Goal: Information Seeking & Learning: Learn about a topic

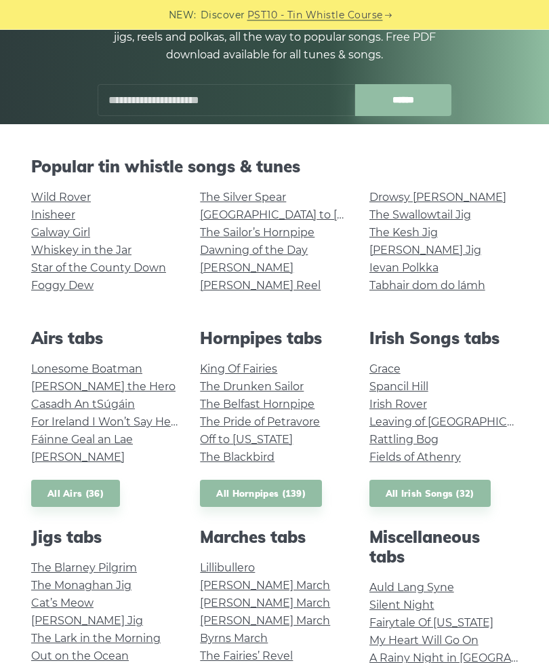
scroll to position [195, 0]
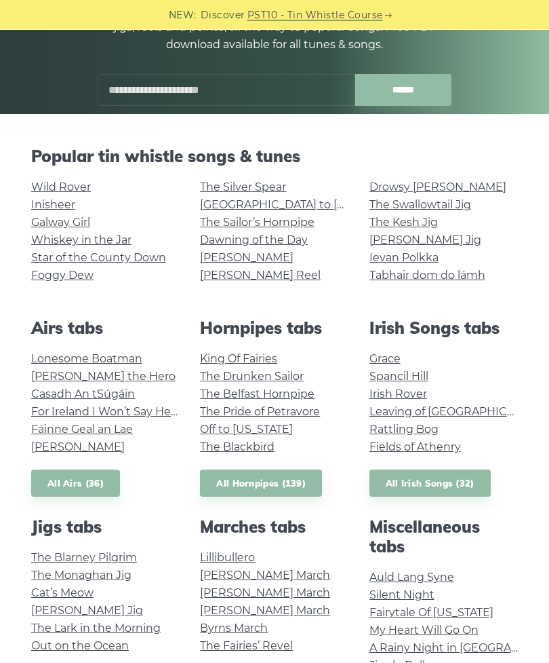
click at [411, 397] on link "Irish Rover" at bounding box center [399, 394] width 58 height 13
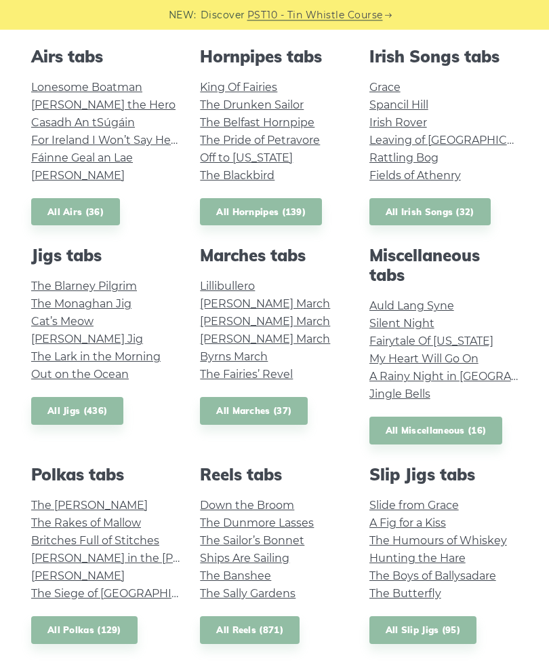
scroll to position [472, 0]
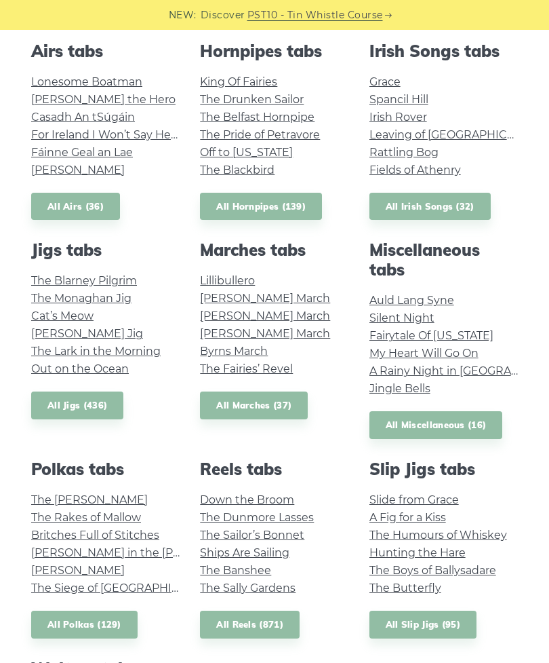
click at [445, 337] on link "Fairytale Of [US_STATE]" at bounding box center [432, 335] width 124 height 13
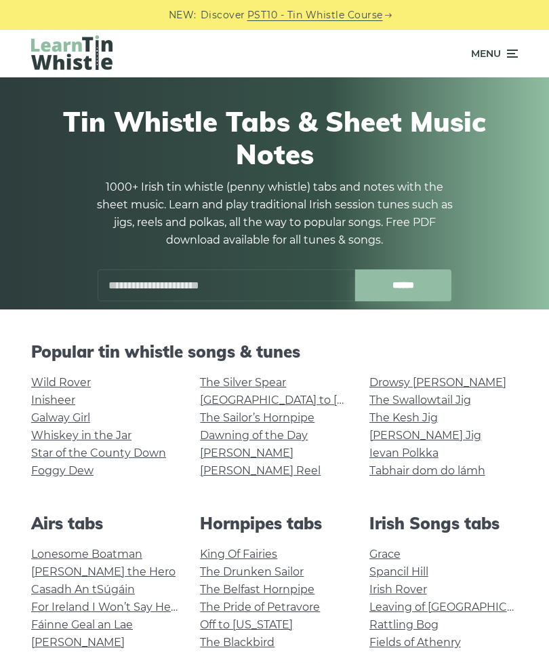
scroll to position [516, 0]
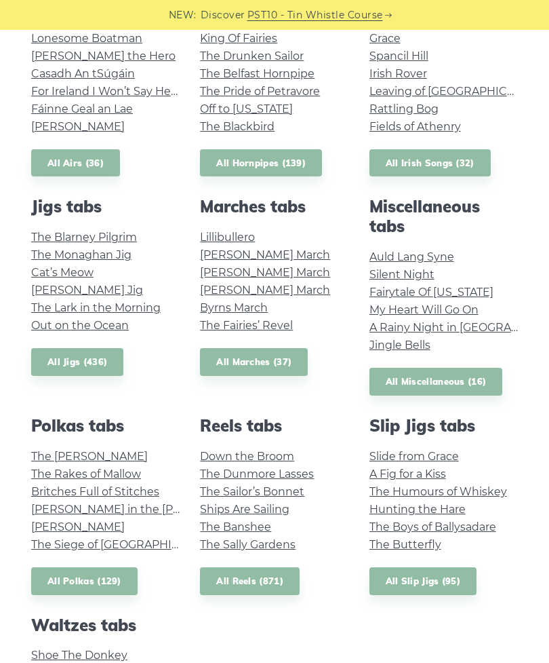
click at [107, 450] on link "The [PERSON_NAME]" at bounding box center [89, 456] width 117 height 13
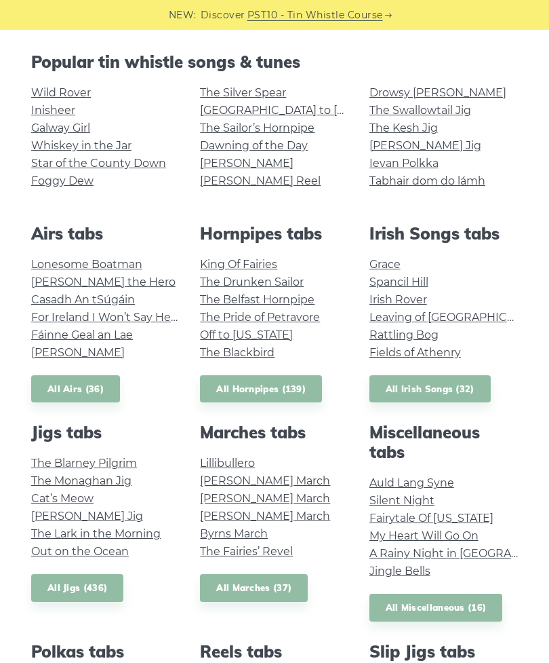
scroll to position [278, 0]
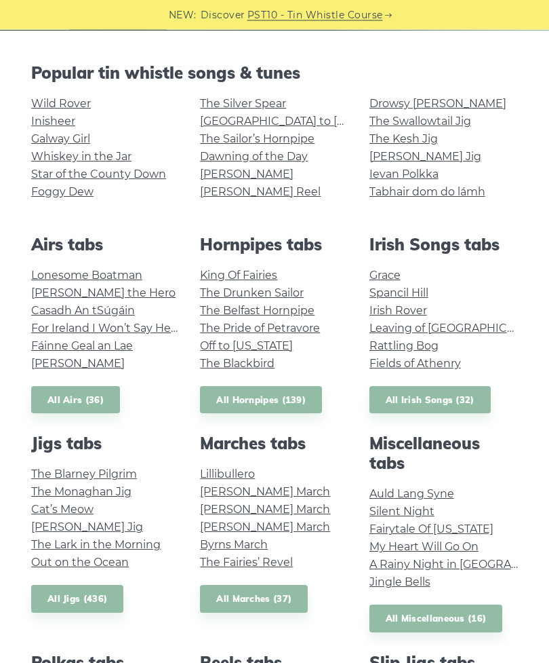
click at [430, 358] on link "Fields of Athenry" at bounding box center [416, 363] width 92 height 13
click at [392, 275] on link "Grace" at bounding box center [385, 275] width 31 height 13
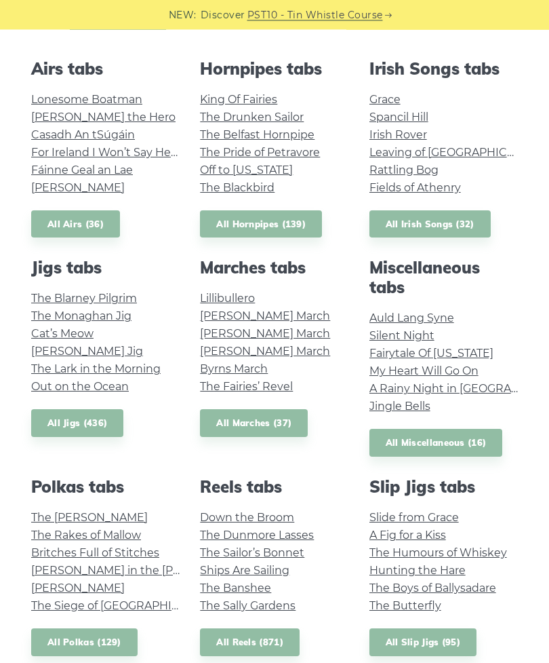
scroll to position [451, 0]
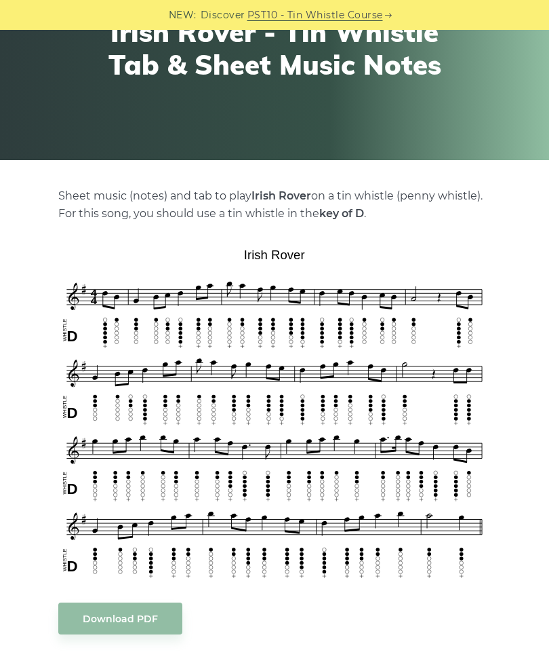
scroll to position [175, 0]
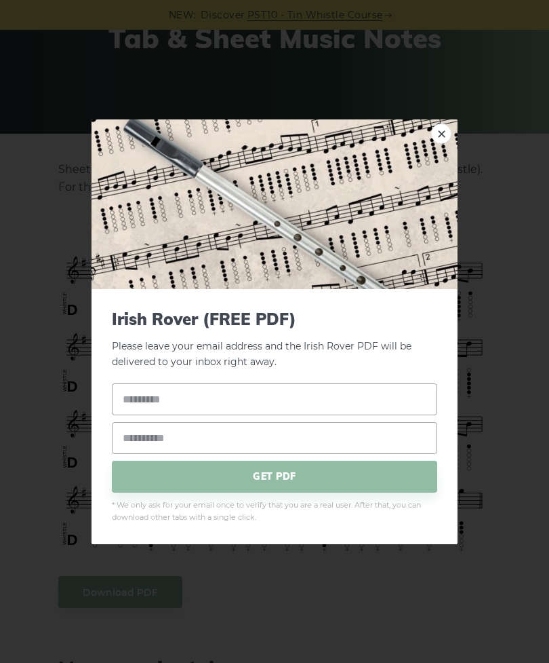
click at [435, 166] on img at bounding box center [275, 204] width 366 height 170
click at [445, 143] on link "×" at bounding box center [441, 133] width 20 height 20
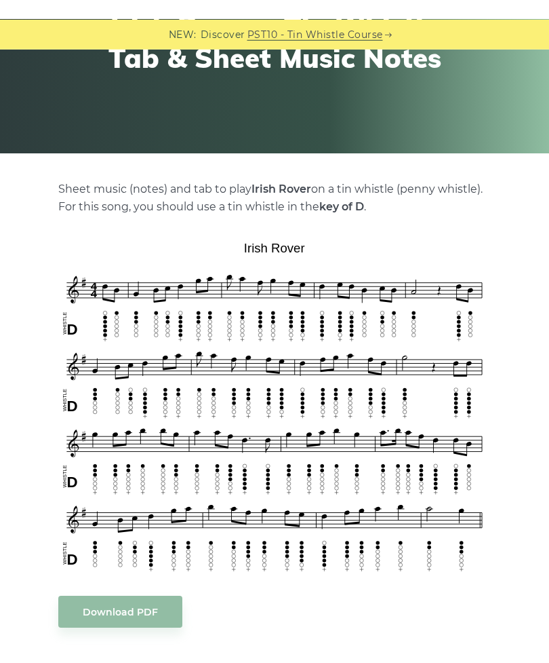
scroll to position [0, 0]
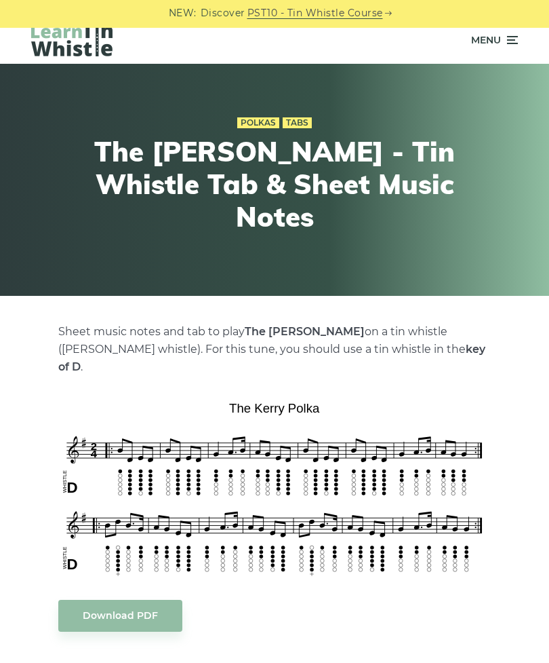
scroll to position [16, 0]
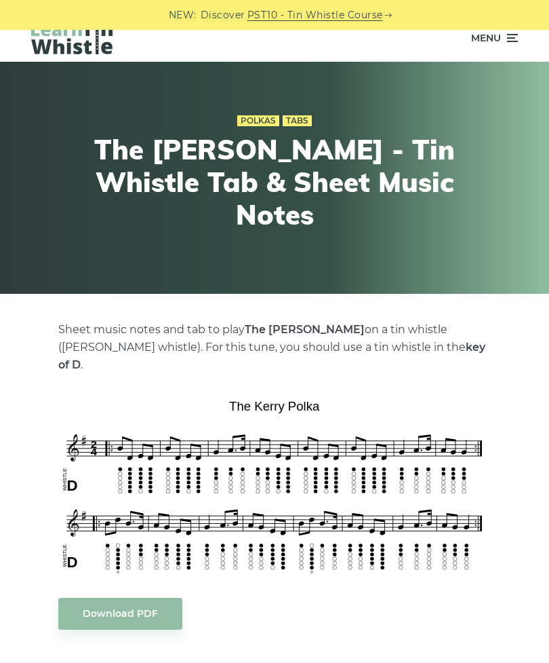
click at [82, 116] on div "Polkas Tabs The Kerry Polka - Tin Whistle Tab & Sheet Music Notes" at bounding box center [275, 177] width 528 height 197
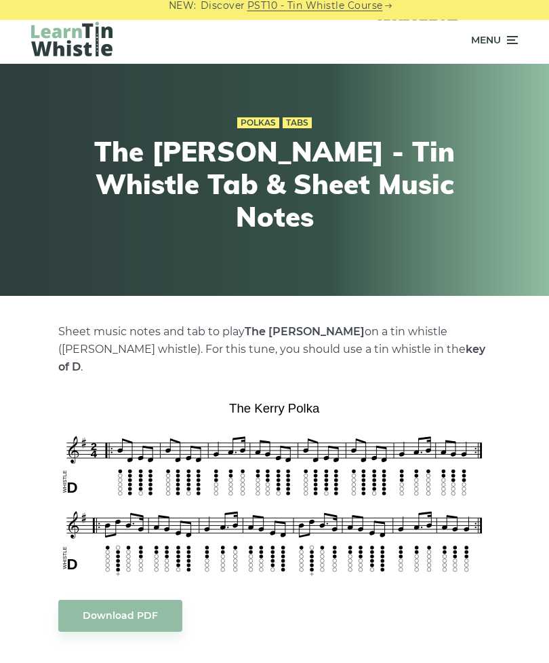
scroll to position [0, 0]
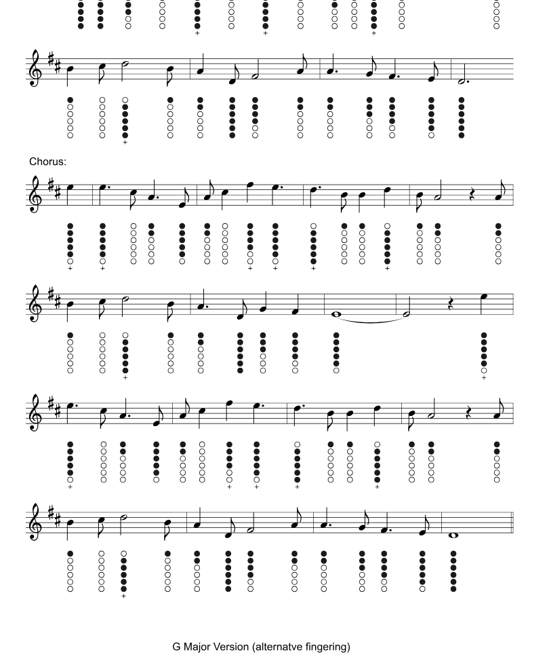
scroll to position [676, 0]
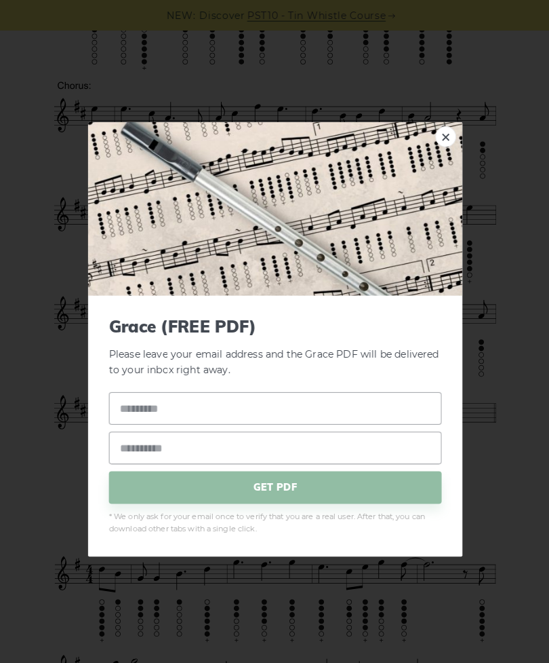
click at [436, 140] on link "×" at bounding box center [441, 133] width 20 height 20
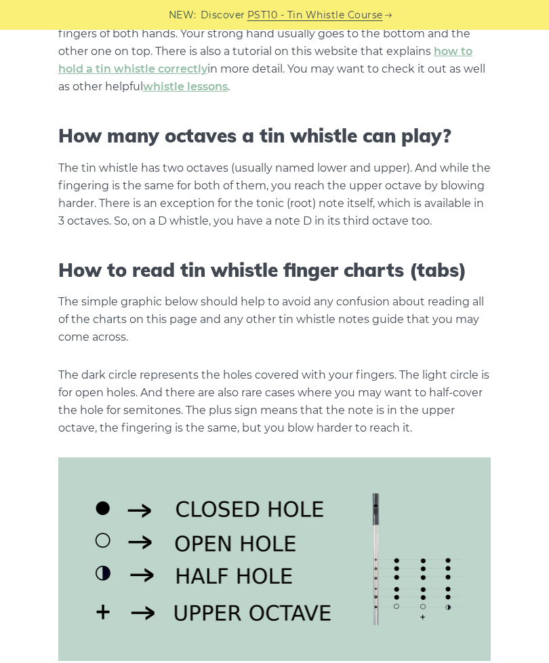
scroll to position [1100, 0]
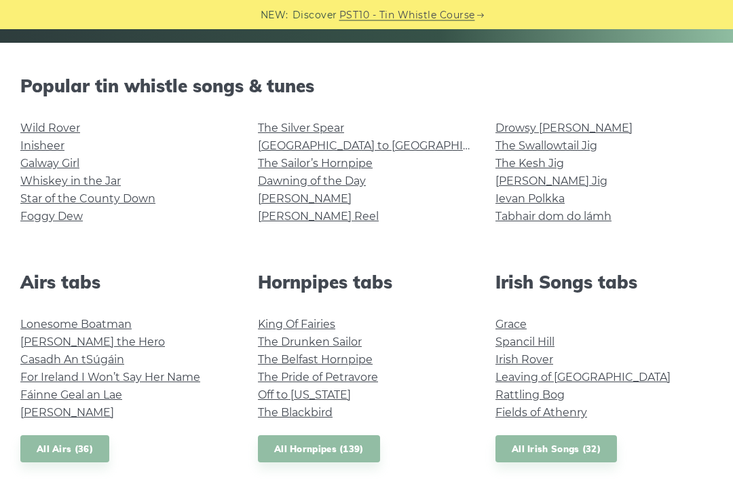
scroll to position [313, 0]
click at [516, 324] on link "Grace" at bounding box center [510, 323] width 31 height 13
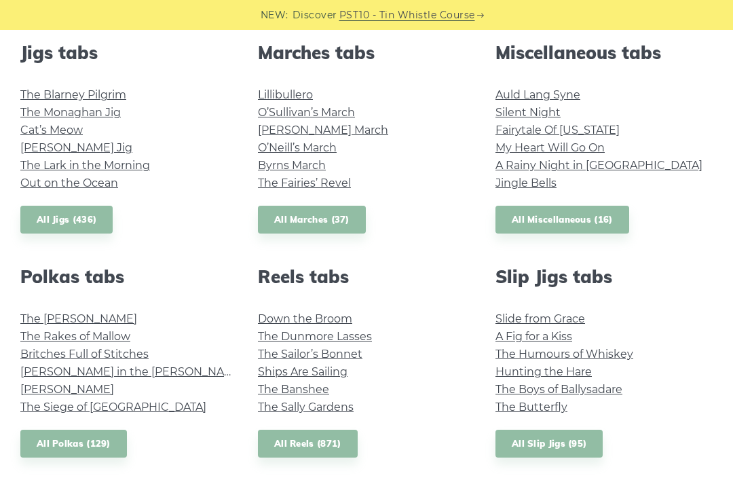
scroll to position [766, 0]
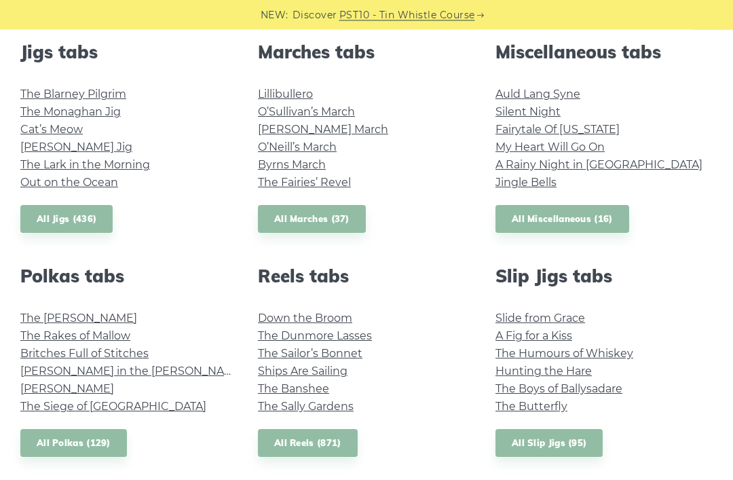
click at [88, 319] on link "The [PERSON_NAME]" at bounding box center [78, 318] width 117 height 13
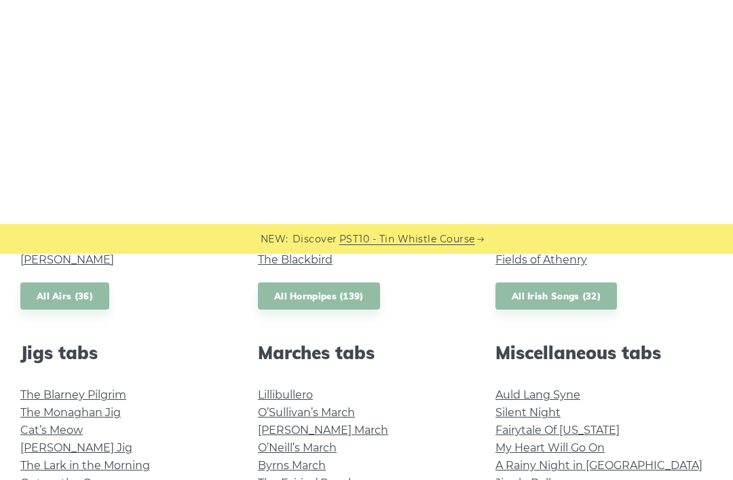
scroll to position [466, 0]
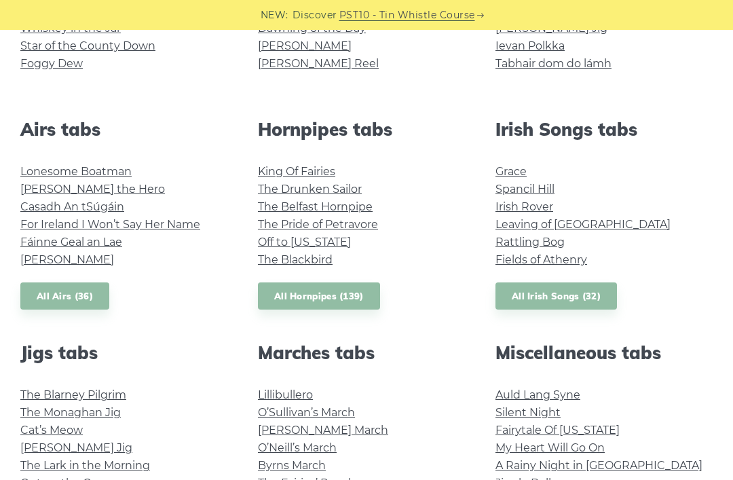
click at [549, 243] on link "Rattling Bog" at bounding box center [529, 241] width 69 height 13
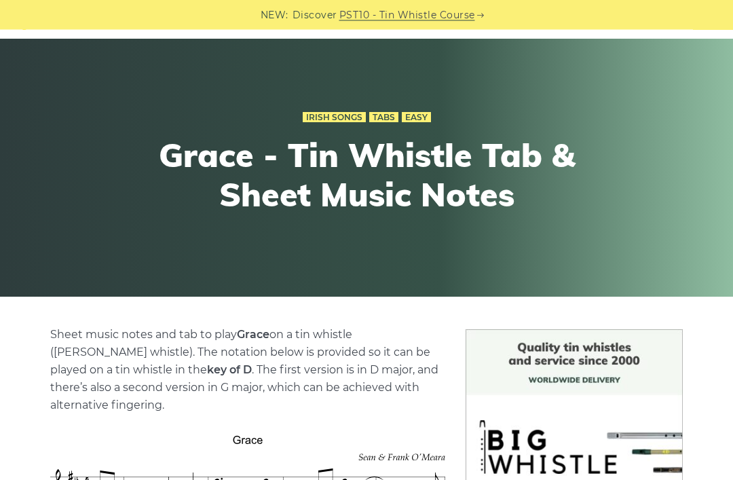
scroll to position [47, 0]
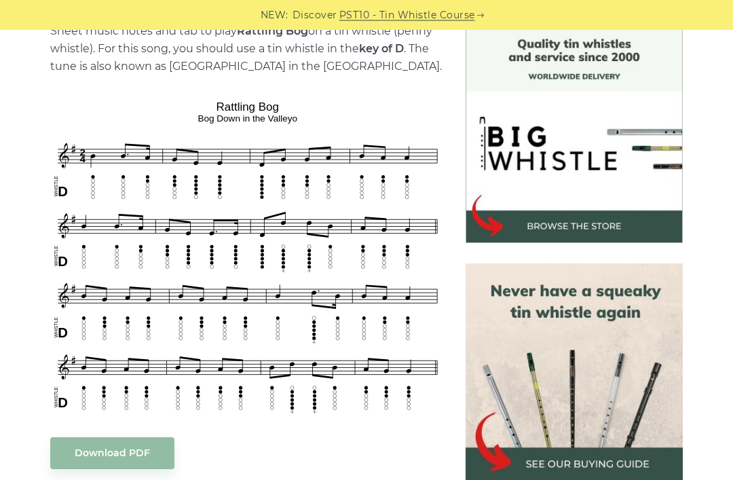
scroll to position [398, 0]
